Goal: Task Accomplishment & Management: Complete application form

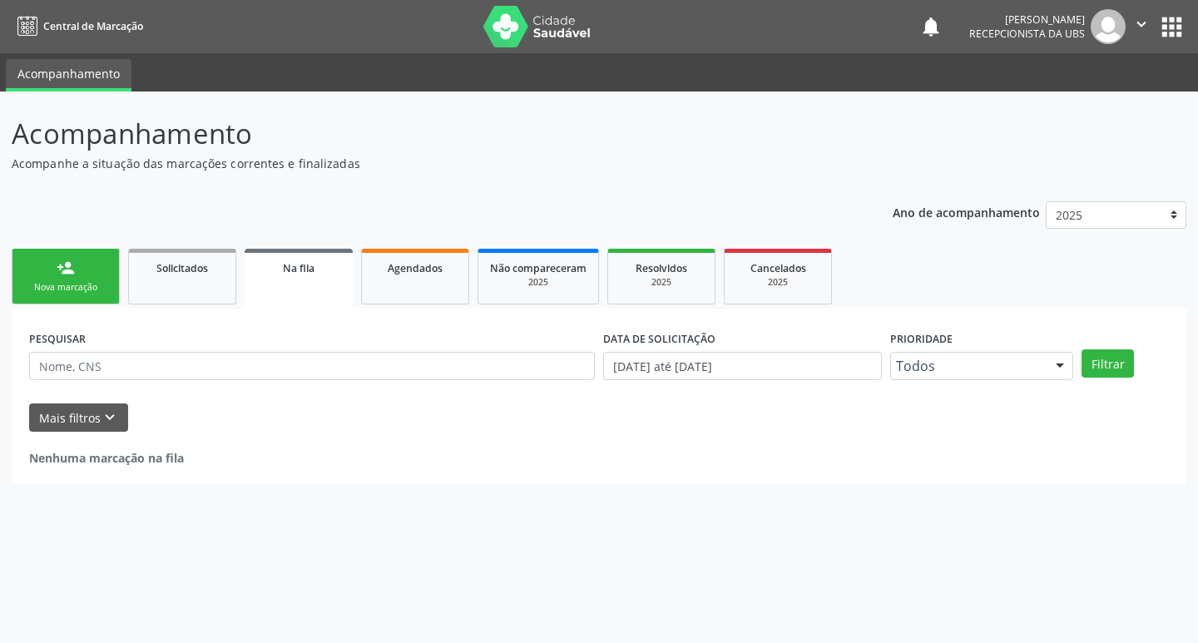
click at [93, 293] on div "Nova marcação" at bounding box center [65, 287] width 83 height 12
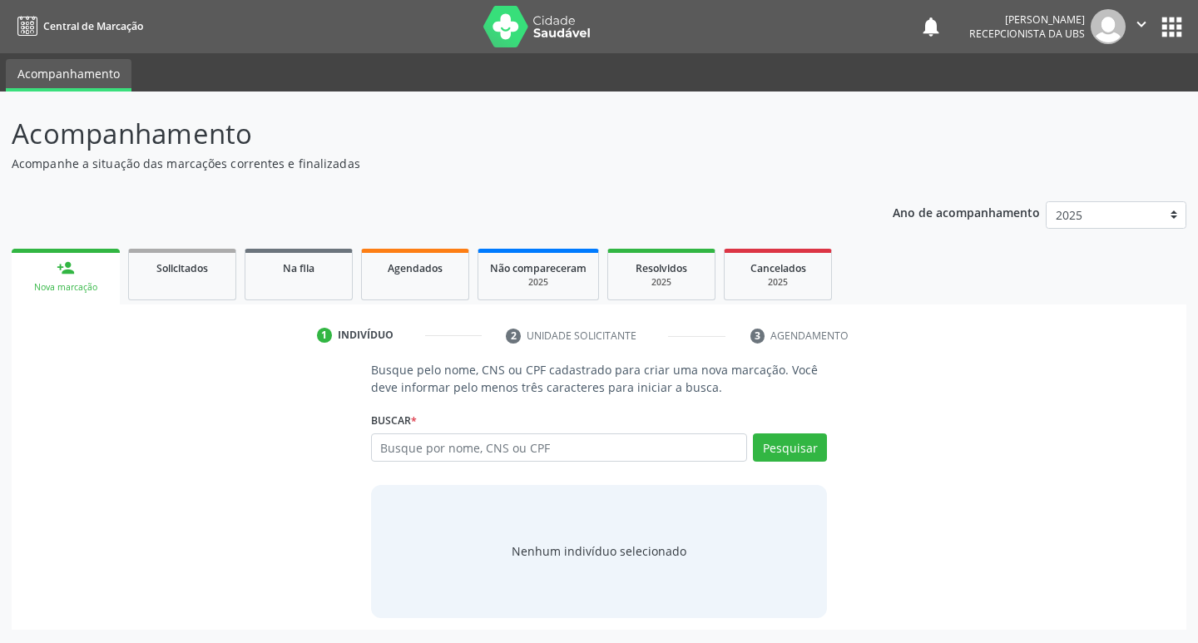
click at [427, 422] on div "Buscar * Busque por nome, CNS ou CPF Nenhum resultado encontrado para: " " Digi…" at bounding box center [599, 440] width 457 height 65
click at [427, 448] on input "text" at bounding box center [559, 447] width 377 height 28
type input "09523571435"
click at [791, 455] on button "Pesquisar" at bounding box center [790, 447] width 74 height 28
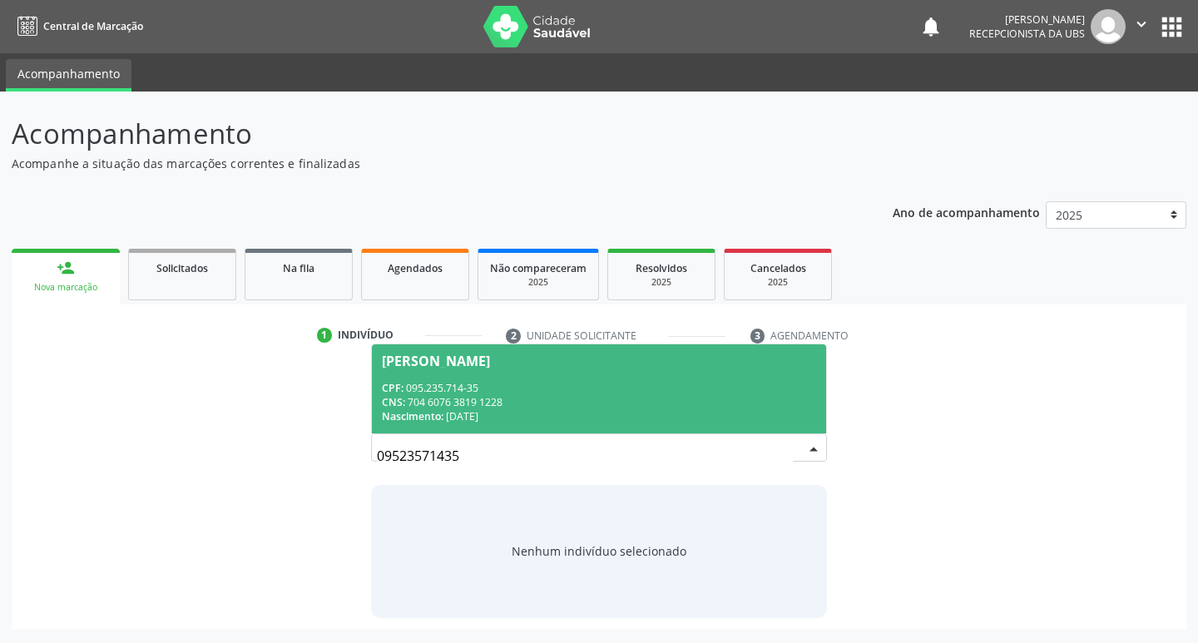
click at [545, 391] on div "CPF: 095.235.714-35" at bounding box center [599, 388] width 435 height 14
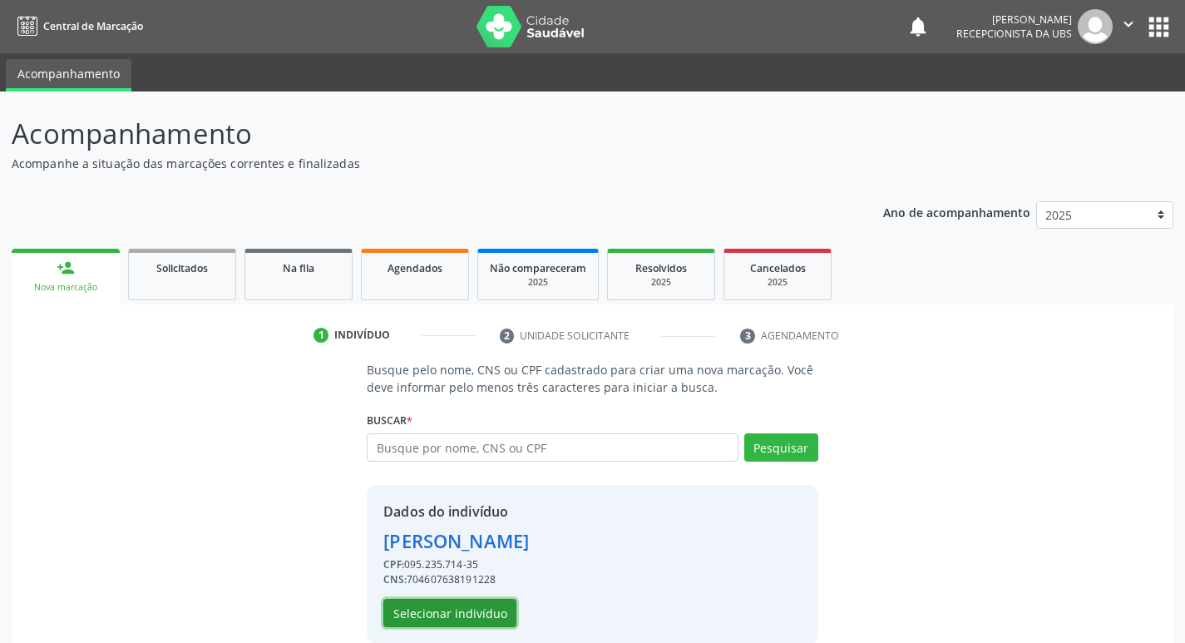
click at [472, 605] on button "Selecionar indivíduo" at bounding box center [449, 613] width 133 height 28
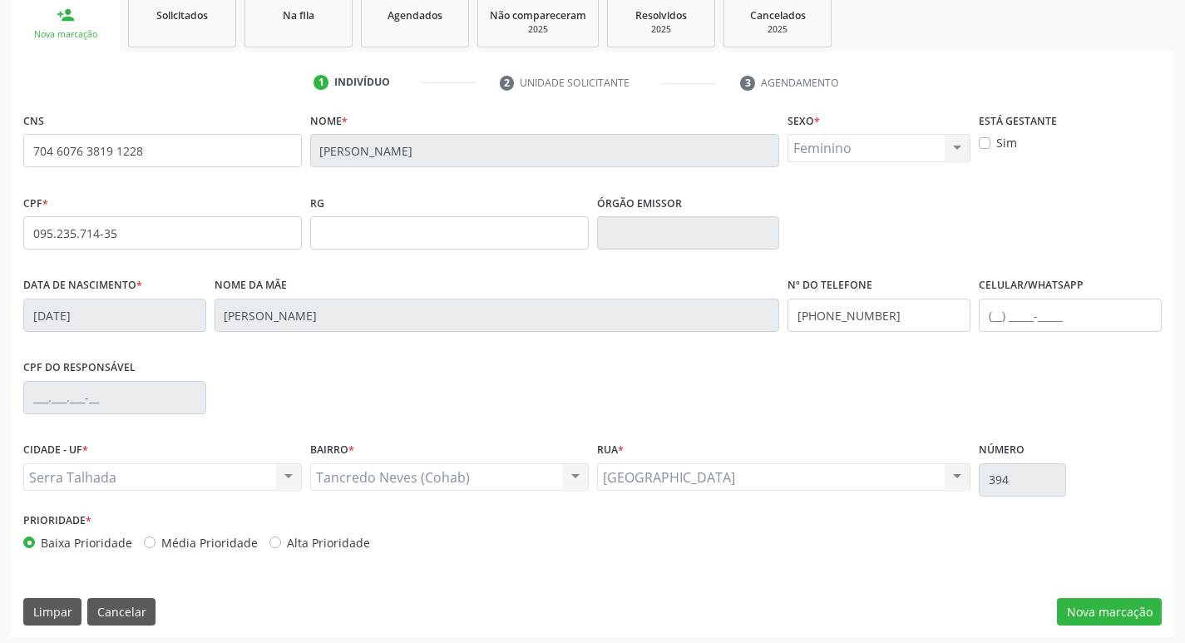
scroll to position [259, 0]
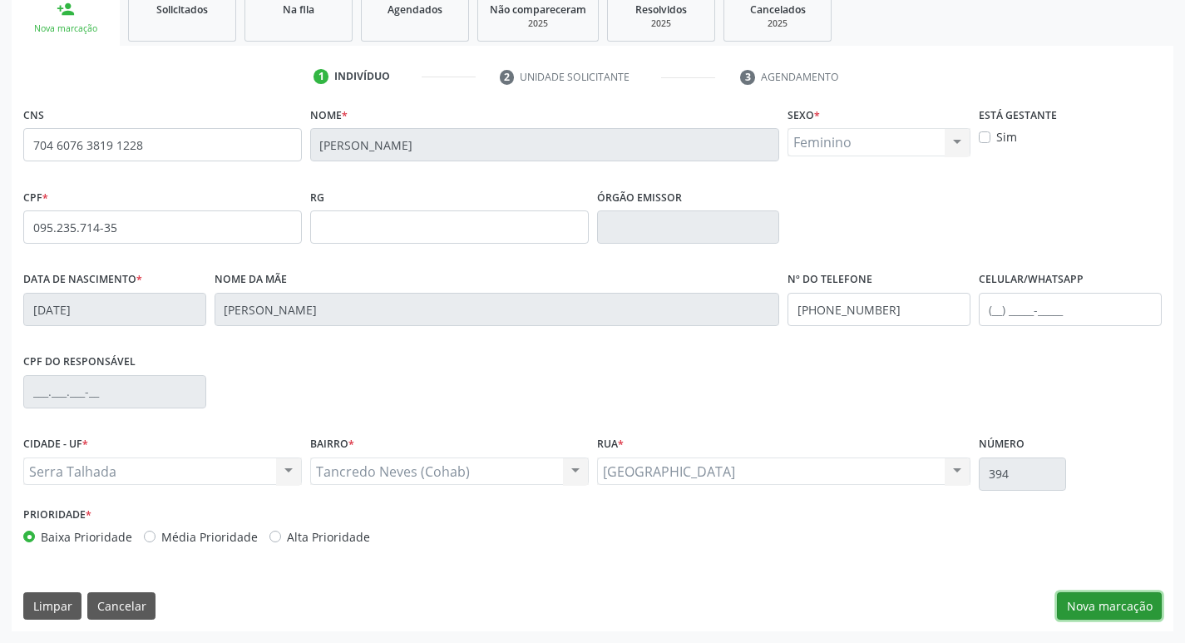
click at [1134, 606] on button "Nova marcação" at bounding box center [1109, 606] width 105 height 28
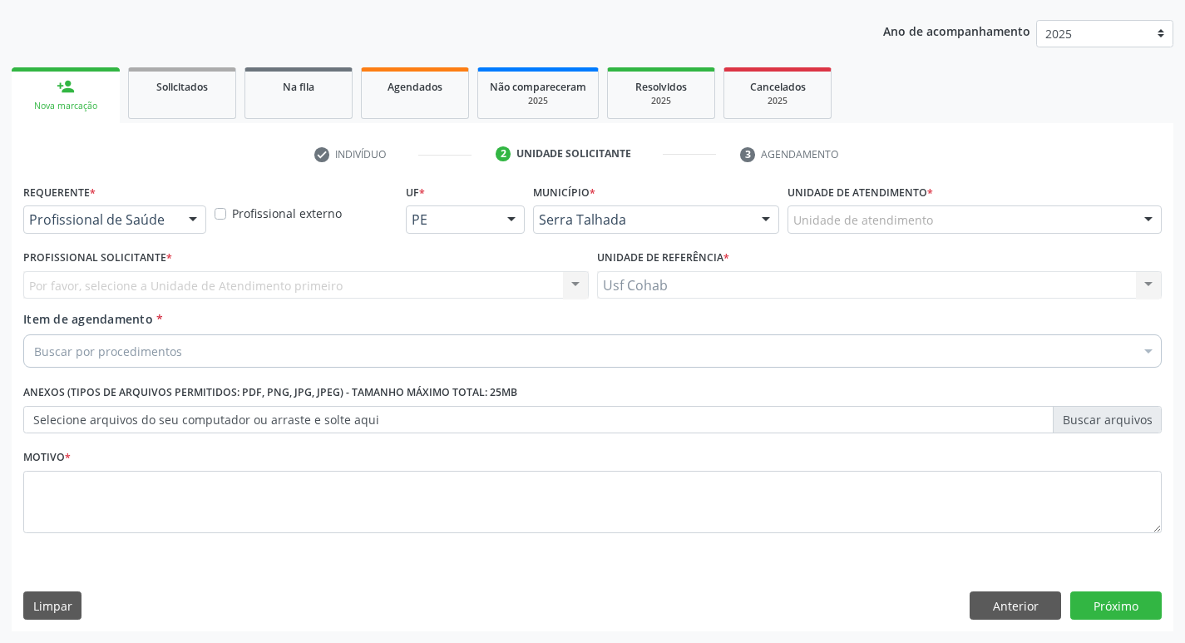
scroll to position [181, 0]
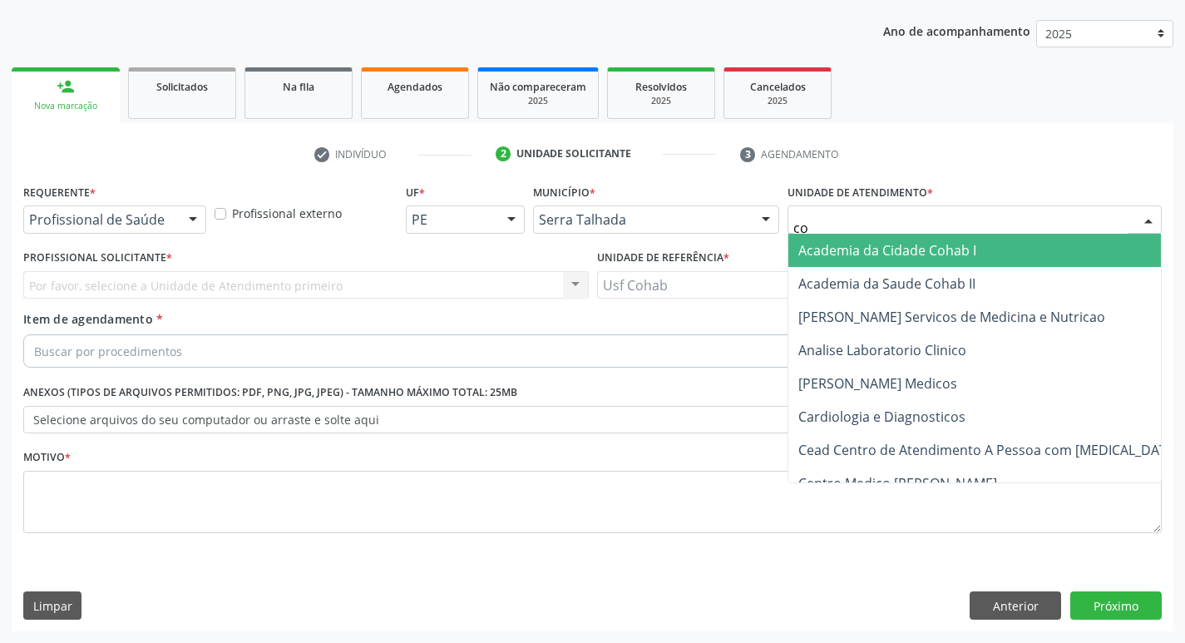
type input "coh"
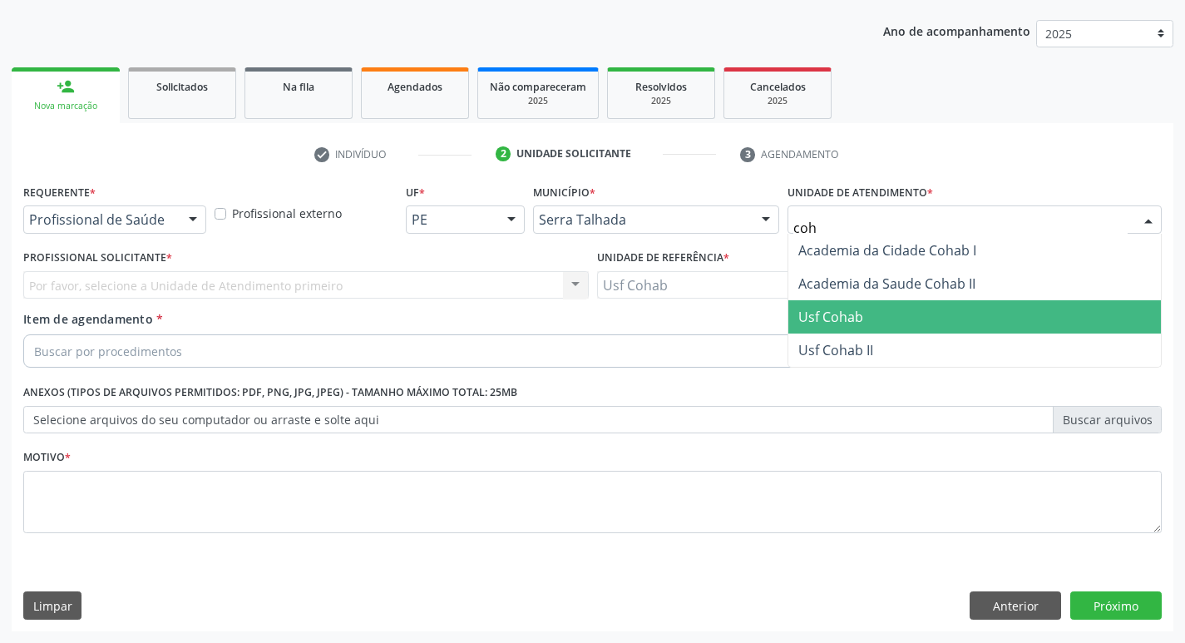
drag, startPoint x: 868, startPoint y: 305, endPoint x: 405, endPoint y: 224, distance: 469.6
click at [866, 306] on span "Usf Cohab" at bounding box center [975, 316] width 373 height 33
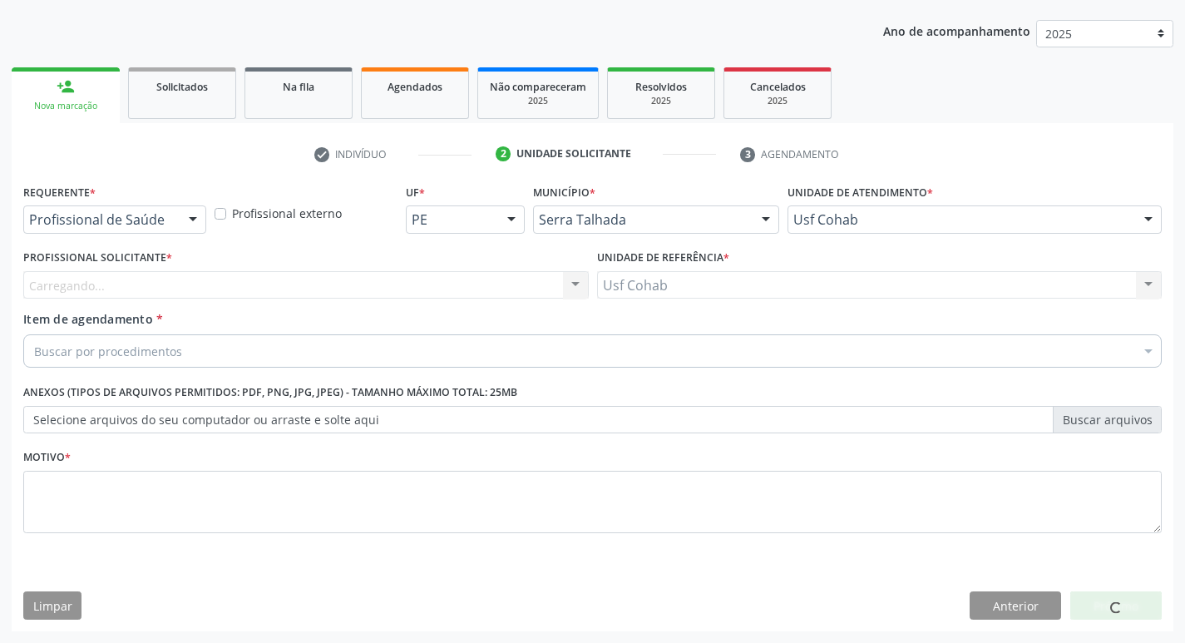
click at [143, 278] on div "Carregando... Nenhum resultado encontrado para: " " Não há nenhuma opção para s…" at bounding box center [306, 285] width 566 height 28
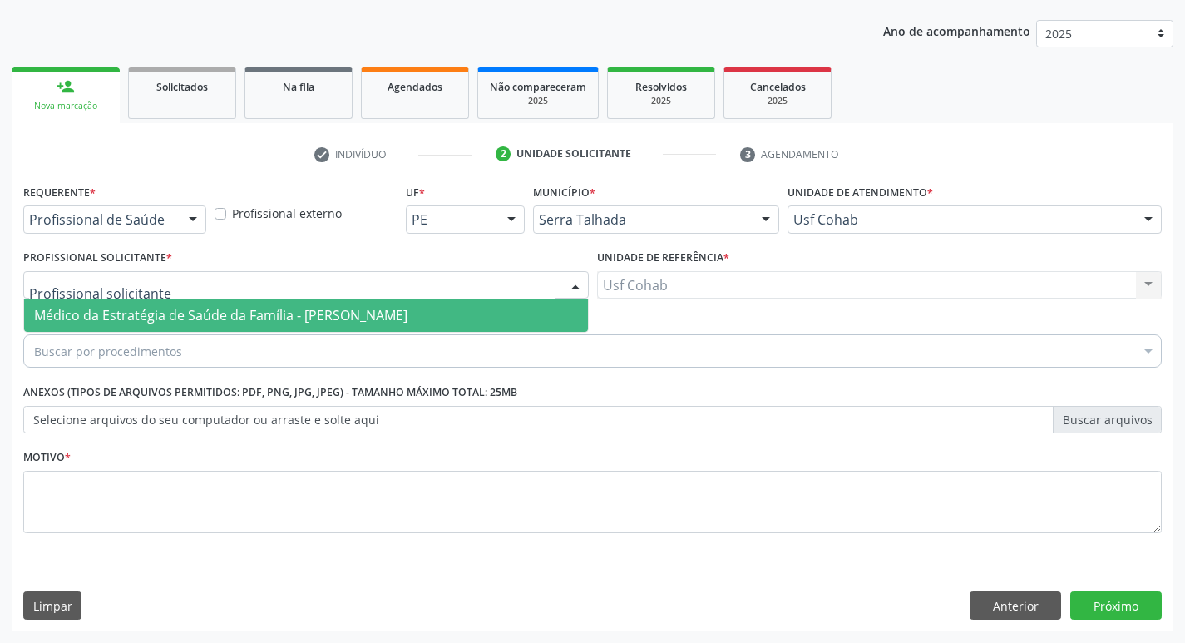
click at [151, 304] on span "Médico da Estratégia de Saúde da Família - [PERSON_NAME]" at bounding box center [306, 315] width 564 height 33
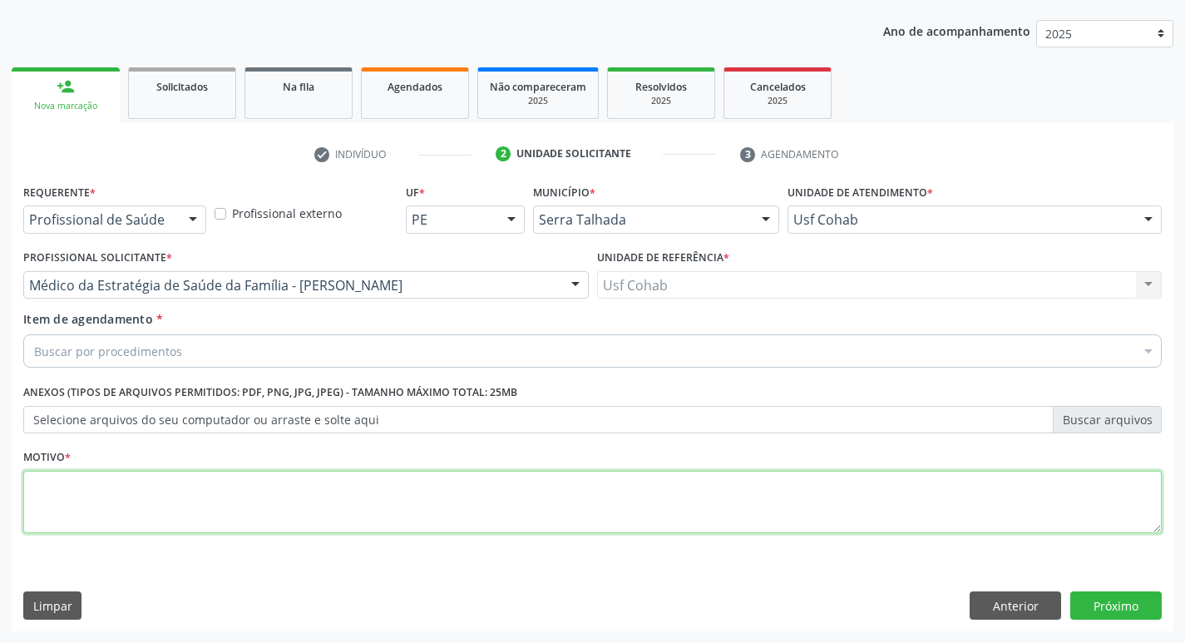
click at [132, 486] on textarea at bounding box center [592, 502] width 1139 height 63
type textarea "-"
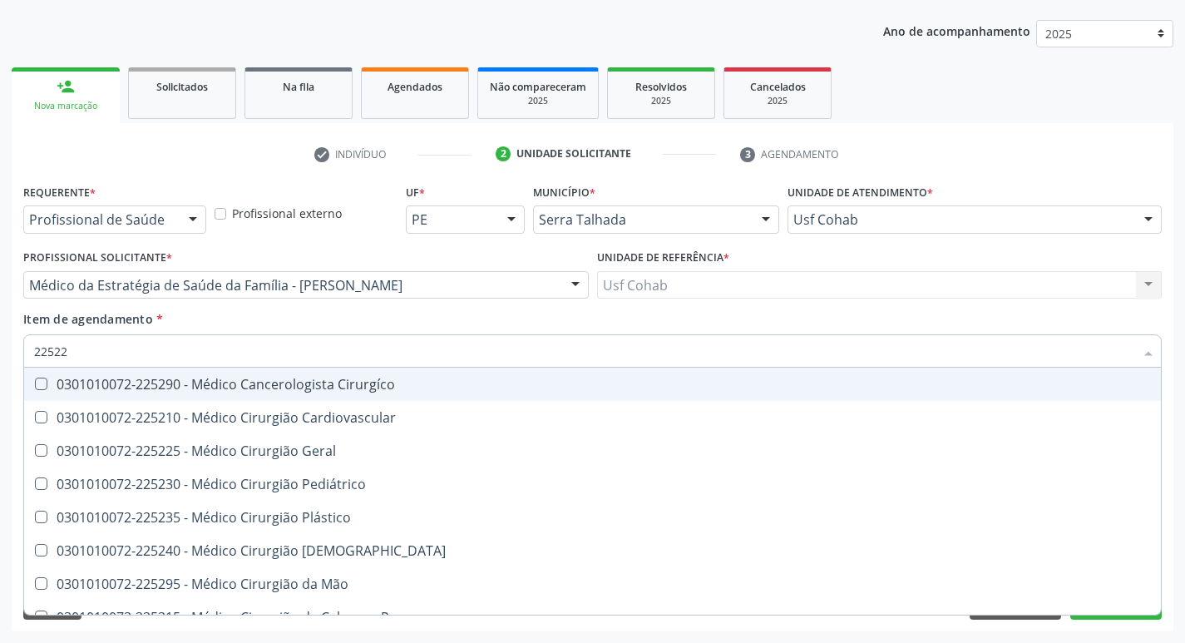
type input "225225"
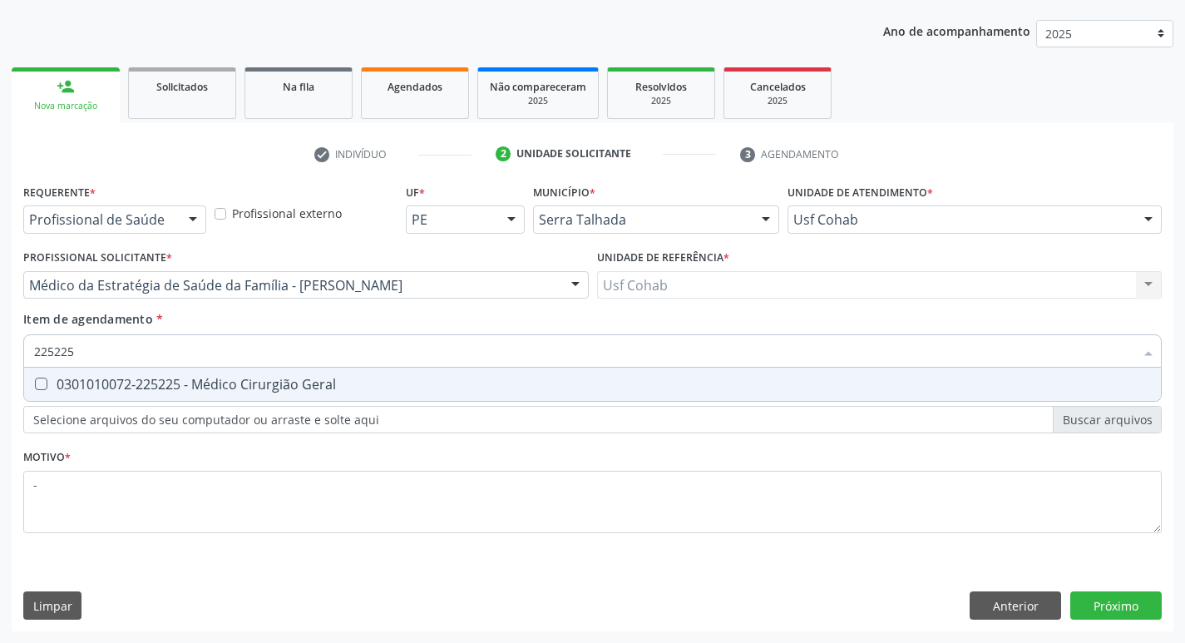
click at [205, 384] on div "0301010072-225225 - Médico Cirurgião Geral" at bounding box center [592, 384] width 1117 height 13
checkbox Geral "true"
click at [1135, 603] on div "Requerente * Profissional de Saúde Profissional de Saúde Paciente Nenhum result…" at bounding box center [593, 406] width 1162 height 452
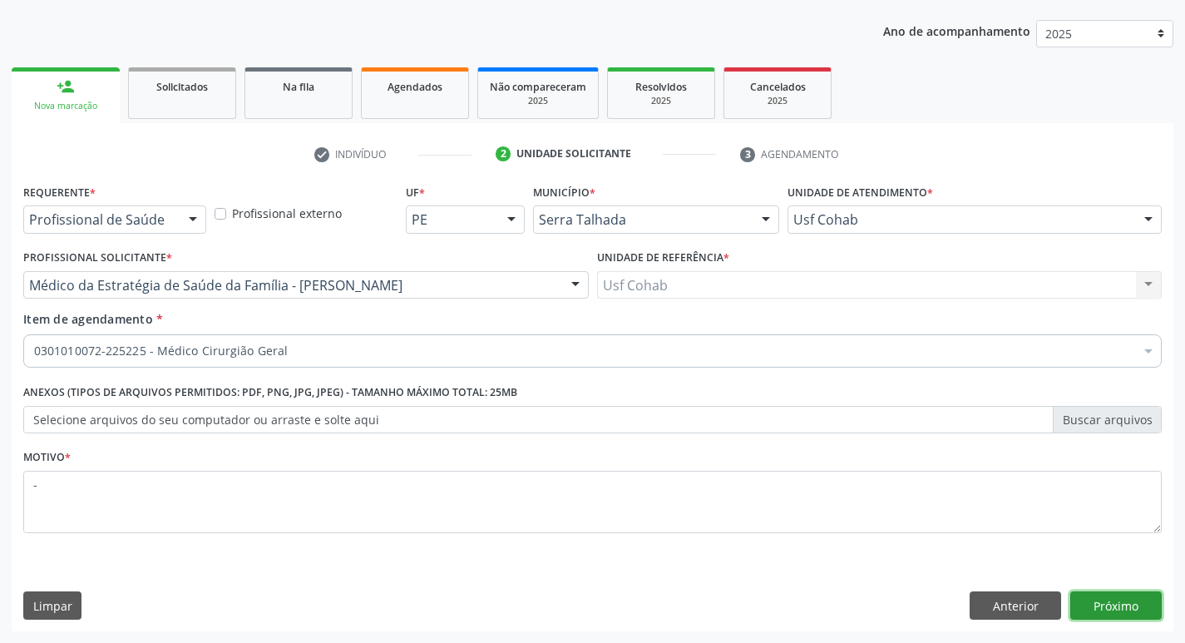
click at [1135, 603] on button "Próximo" at bounding box center [1117, 605] width 92 height 28
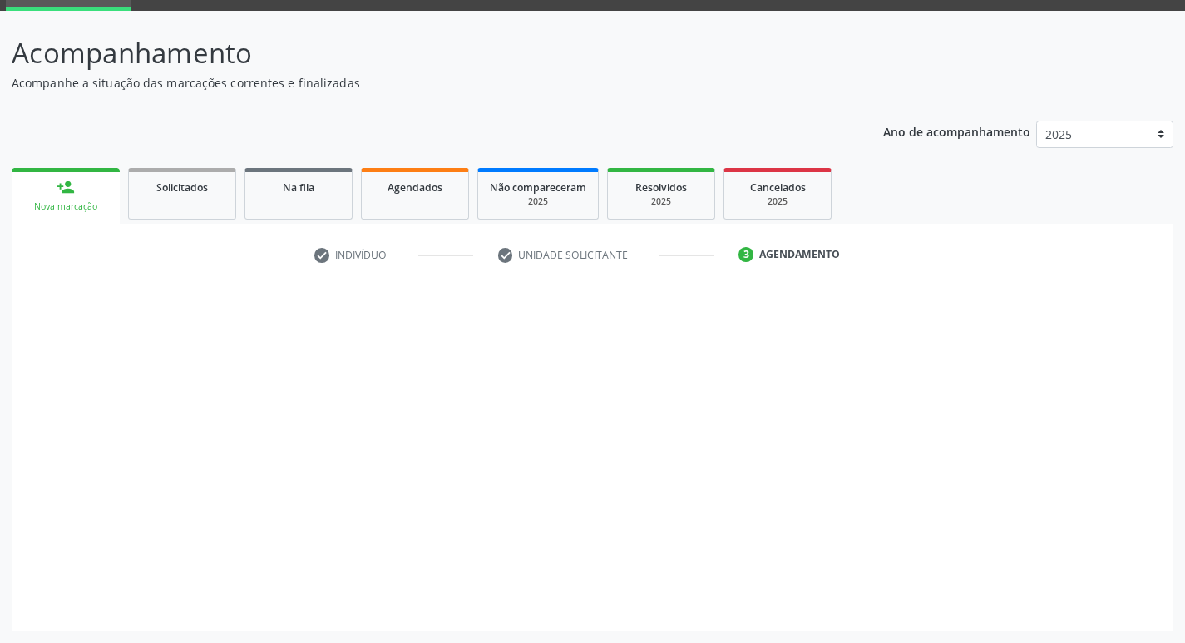
scroll to position [81, 0]
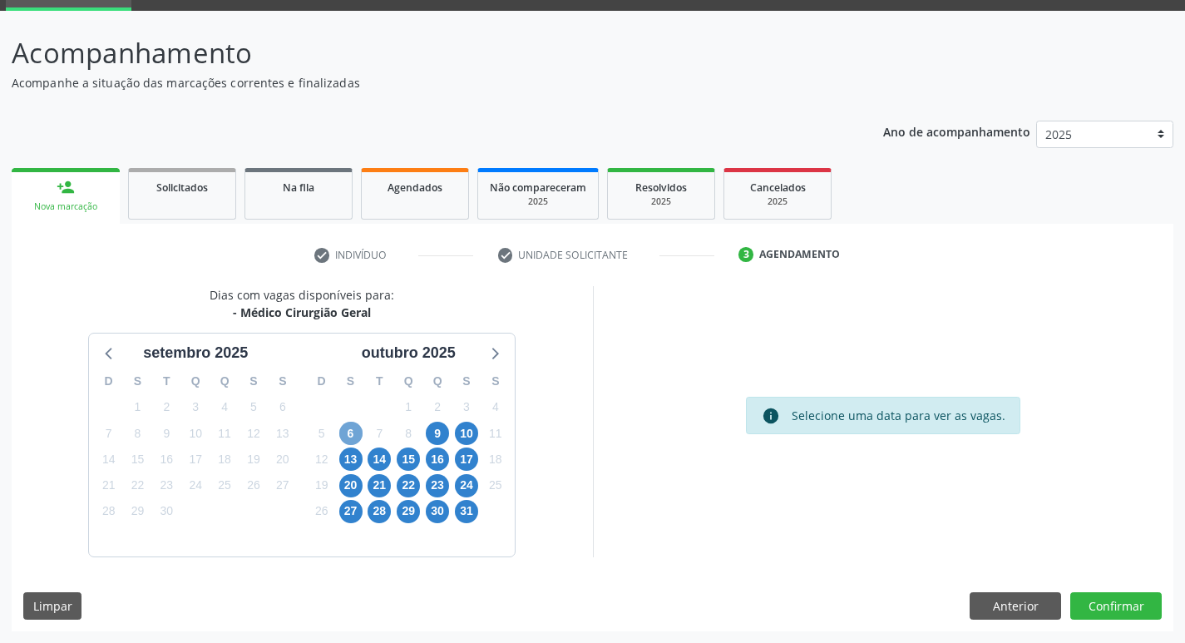
click at [357, 435] on span "6" at bounding box center [350, 433] width 23 height 23
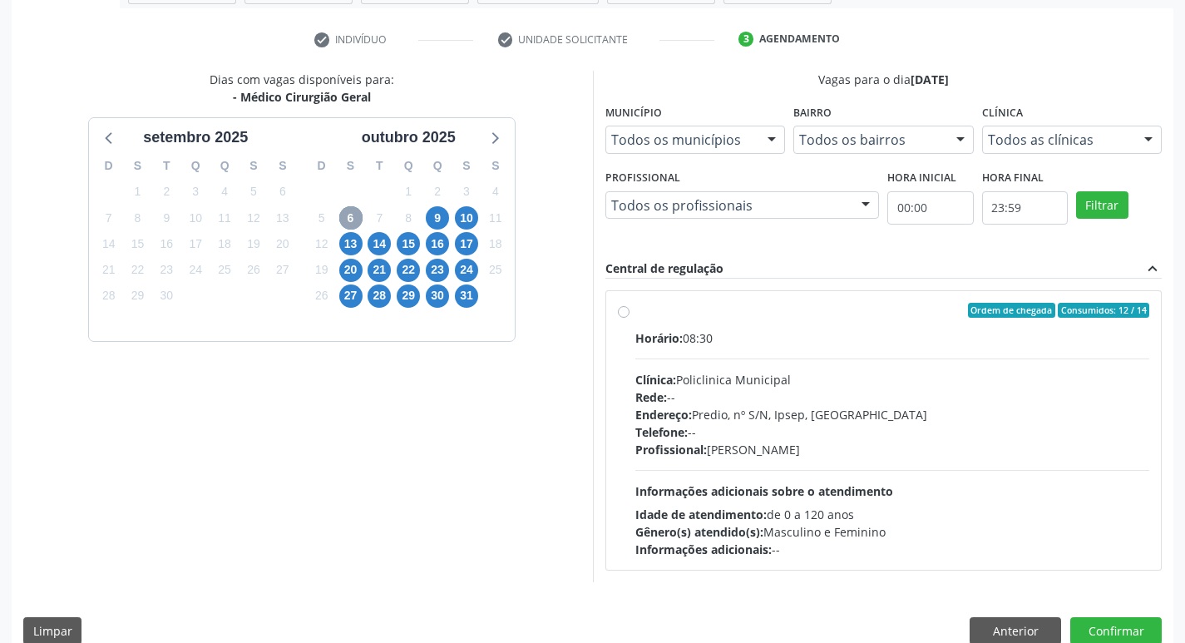
scroll to position [321, 0]
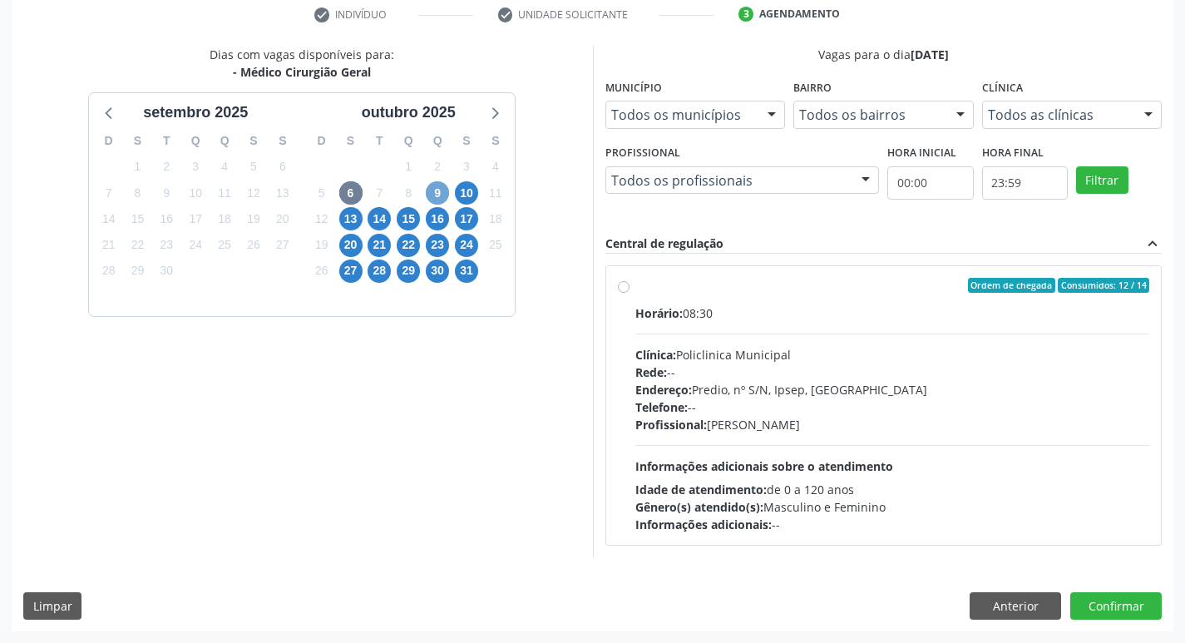
click at [436, 186] on span "9" at bounding box center [437, 192] width 23 height 23
click at [767, 321] on div "Horário: 07:00" at bounding box center [893, 312] width 515 height 17
click at [630, 293] on input "Ordem de chegada Consumidos: 0 / 6 Horário: 07:00 Clínica: Hospital [GEOGRAPHIC…" at bounding box center [624, 285] width 12 height 15
radio input "true"
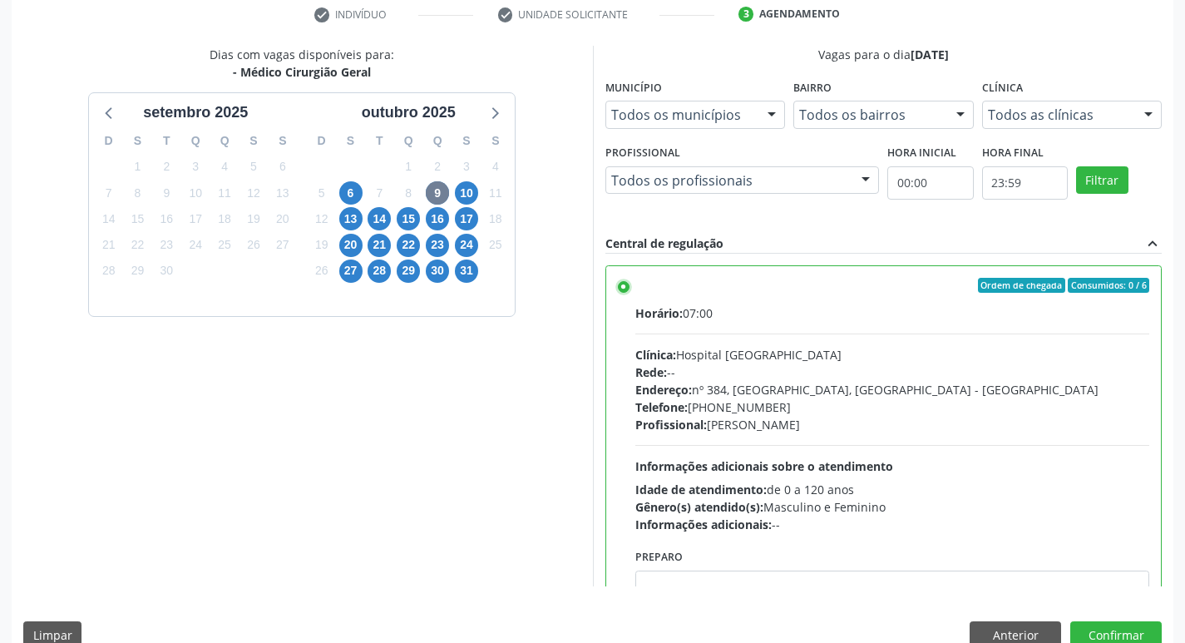
scroll to position [82, 0]
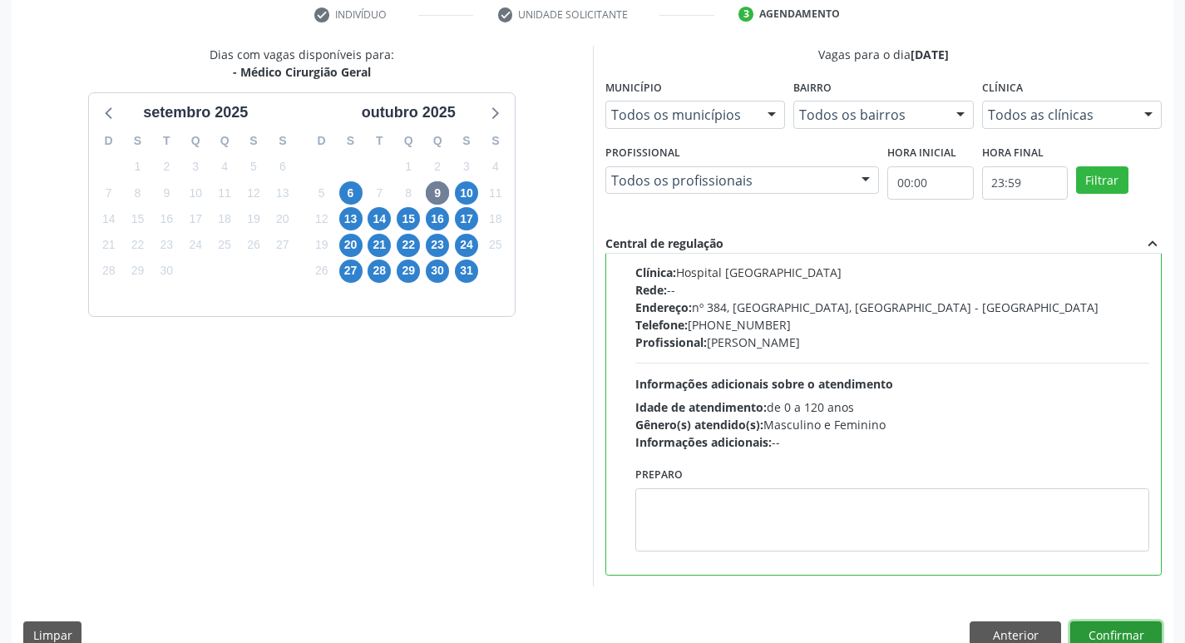
click at [1098, 631] on button "Confirmar" at bounding box center [1117, 635] width 92 height 28
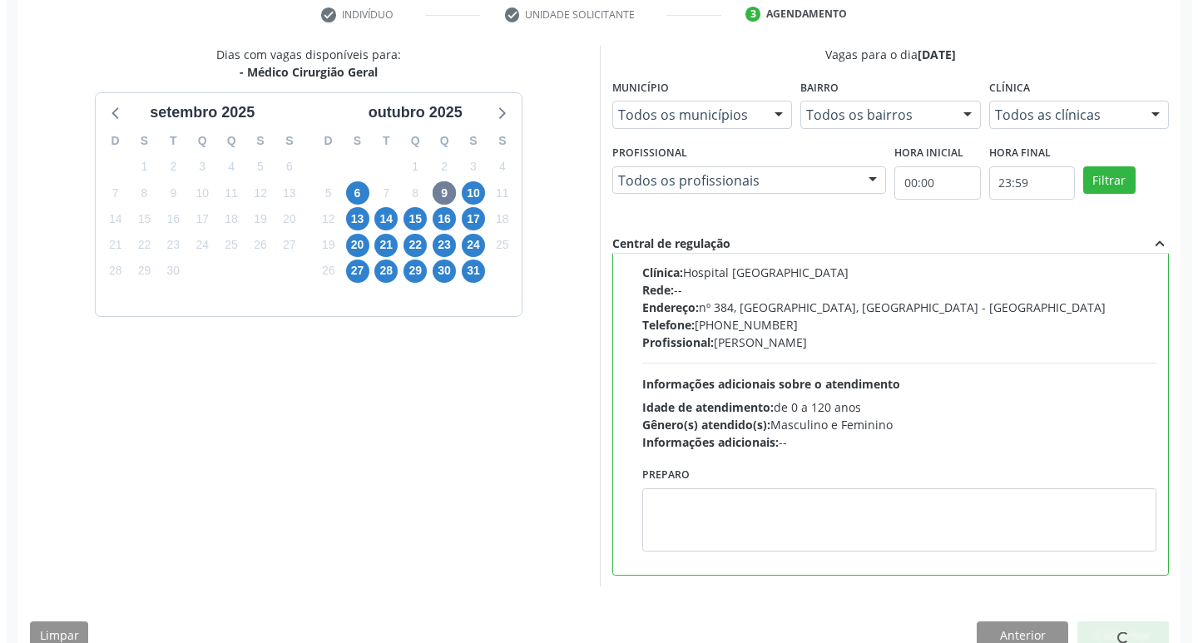
scroll to position [0, 0]
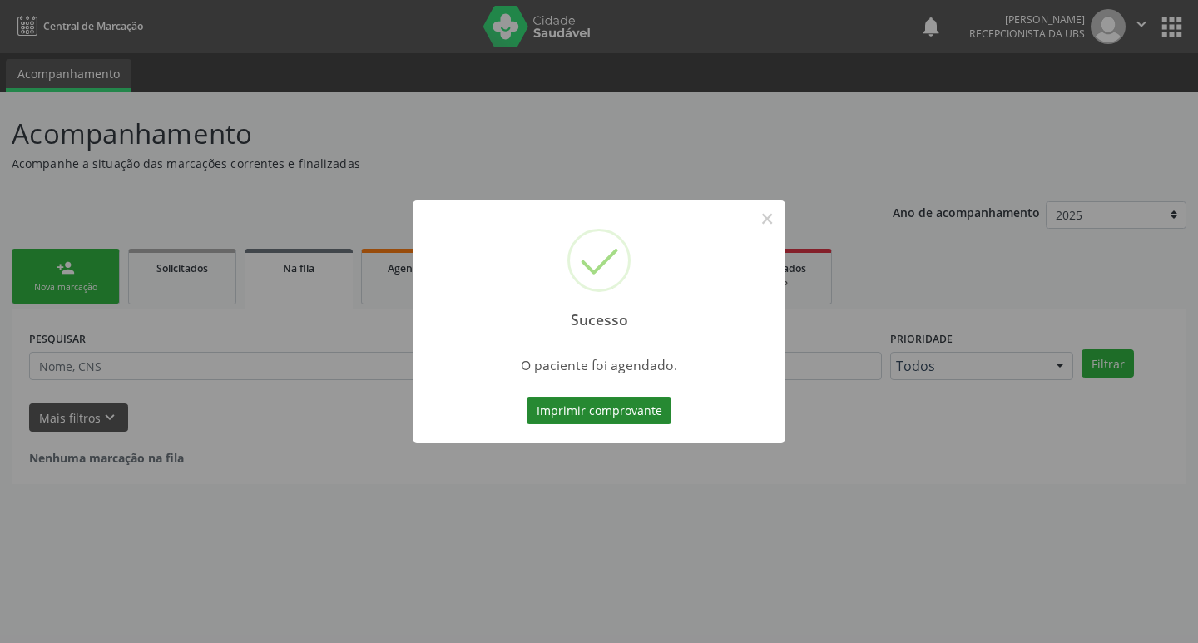
click at [645, 418] on button "Imprimir comprovante" at bounding box center [599, 411] width 145 height 28
